Goal: Task Accomplishment & Management: Use online tool/utility

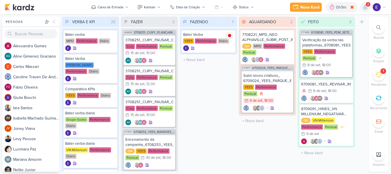
click at [365, 8] on icon at bounding box center [365, 7] width 5 height 5
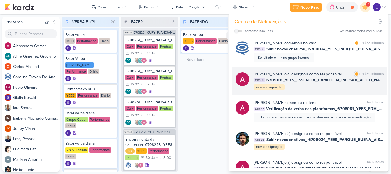
click at [370, 88] on div "[PERSON_NAME] o(a) designou como responsável marcar como lida há 59 minutos CT1…" at bounding box center [319, 80] width 130 height 19
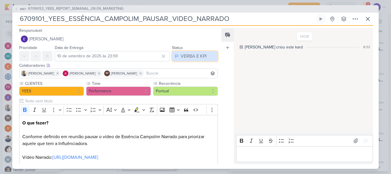
click at [190, 55] on div "VERBA E KPI" at bounding box center [194, 56] width 26 height 7
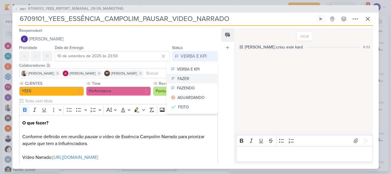
click at [193, 77] on button "FAZER" at bounding box center [192, 78] width 51 height 9
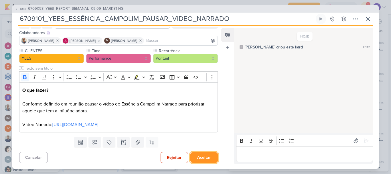
click at [204, 159] on button "Aceitar" at bounding box center [203, 157] width 27 height 11
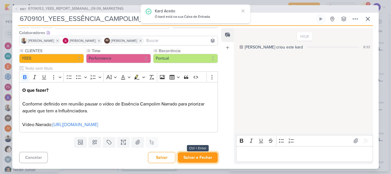
click at [204, 159] on button "Salvar e Fechar" at bounding box center [198, 157] width 40 height 11
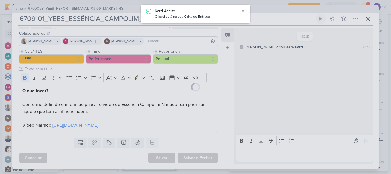
scroll to position [39, 0]
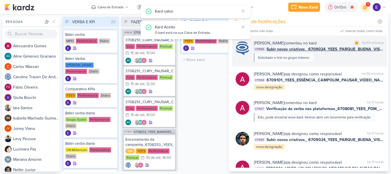
click at [336, 57] on div "[PERSON_NAME] comentou no kard marcar como lida há 53 minutos CT1586 Subir novo…" at bounding box center [319, 51] width 130 height 22
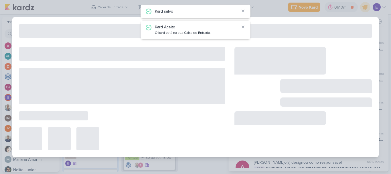
type input "Subir novos criativos_ 6709024_YEES_PARQUE_BUENA_VISTA_NOVA_CAMPANHA_TEASER_META"
type input "9 de setembro de 2025 às 18:00"
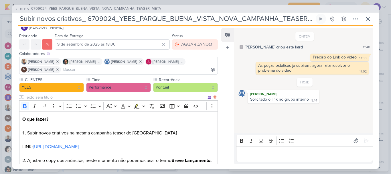
scroll to position [0, 0]
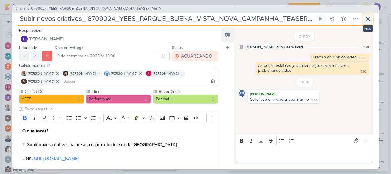
click at [369, 19] on icon at bounding box center [367, 18] width 7 height 7
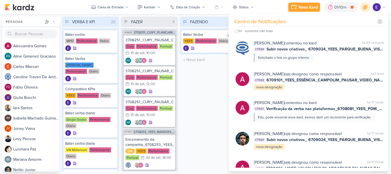
click at [208, 109] on div "FAZENDO 1 Mover Para Esquerda Mover Para Direita [GEOGRAPHIC_DATA] Bater Verba …" at bounding box center [208, 94] width 57 height 155
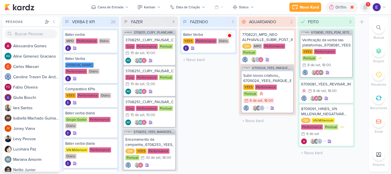
click at [363, 6] on icon at bounding box center [365, 7] width 7 height 7
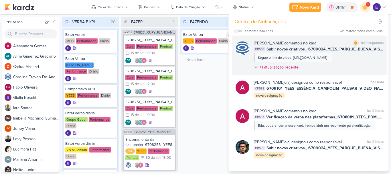
click at [327, 60] on div "Segue o link do vídeo: [URL][DOMAIN_NAME]" at bounding box center [292, 57] width 69 height 5
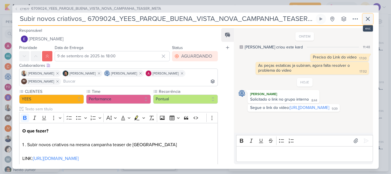
click at [367, 20] on icon at bounding box center [367, 18] width 7 height 7
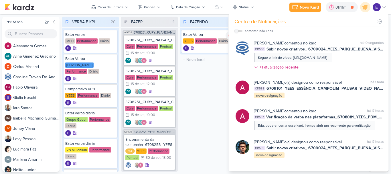
click at [219, 100] on div "FAZENDO 1 Mover Para Esquerda Mover Para Direita [GEOGRAPHIC_DATA] Bater Verba …" at bounding box center [208, 94] width 57 height 155
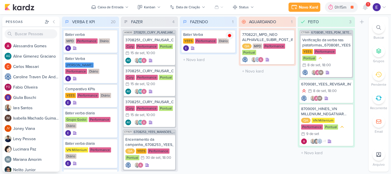
click at [367, 6] on div "1" at bounding box center [368, 4] width 5 height 5
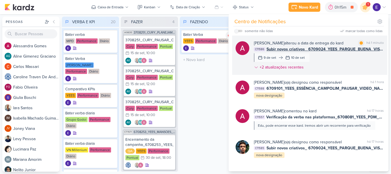
click at [371, 61] on div "[PERSON_NAME] alterou a data de entrega do kard marcar como lida há 1 minuto CT…" at bounding box center [319, 56] width 130 height 32
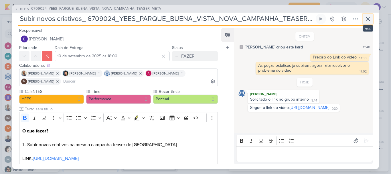
click at [372, 17] on button at bounding box center [368, 19] width 10 height 10
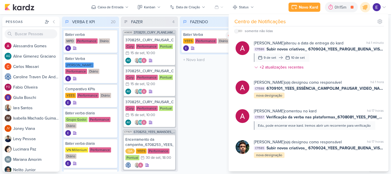
click at [210, 108] on div "FAZENDO 1 Mover Para Esquerda Mover Para Direita [GEOGRAPHIC_DATA] Bater Verba …" at bounding box center [208, 94] width 57 height 155
